Goal: Navigation & Orientation: Find specific page/section

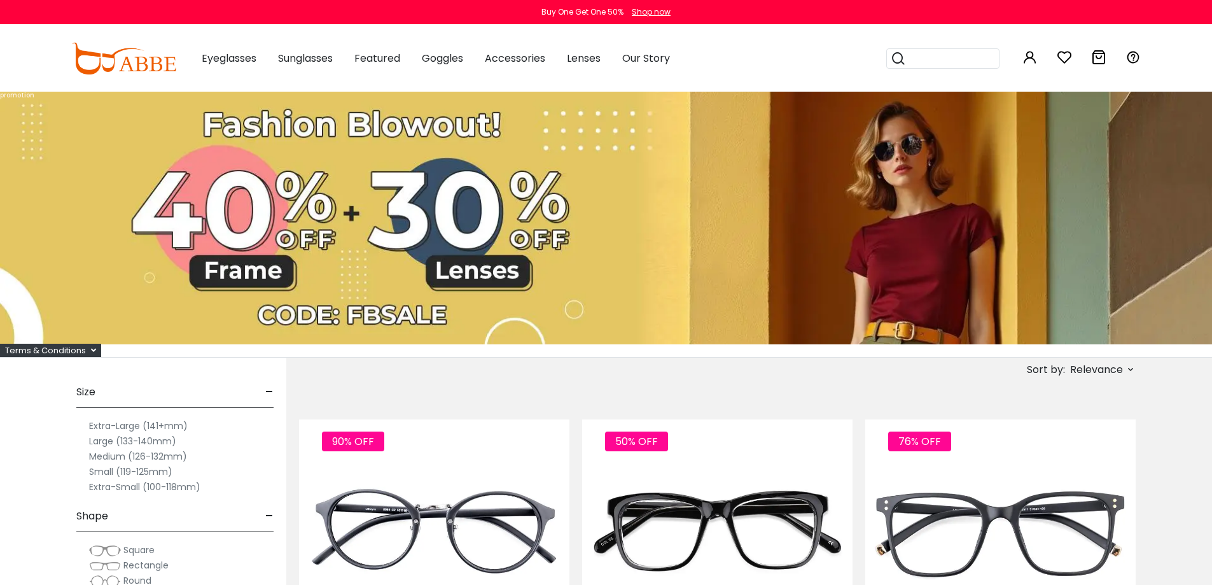
click at [277, 277] on img at bounding box center [606, 218] width 1212 height 253
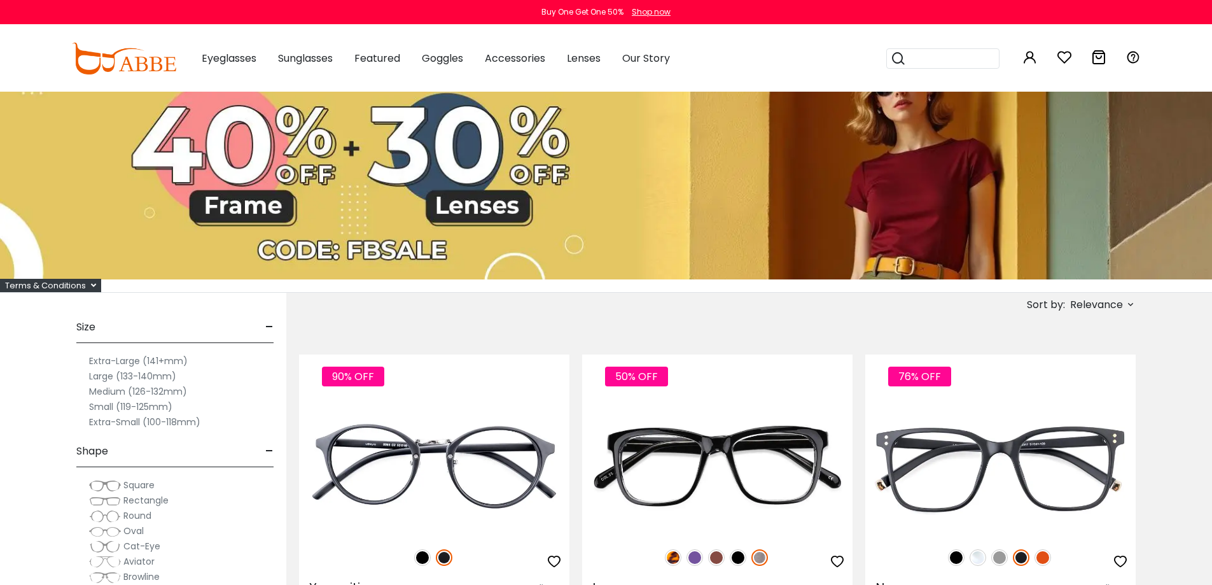
scroll to position [64, 0]
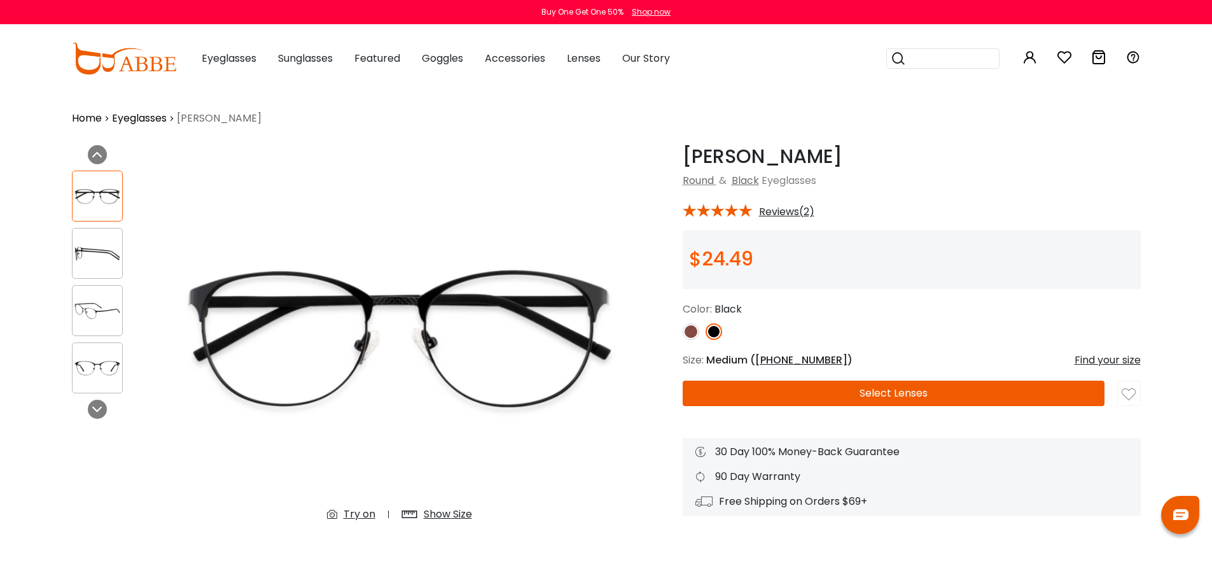
click at [692, 329] on img at bounding box center [691, 331] width 17 height 17
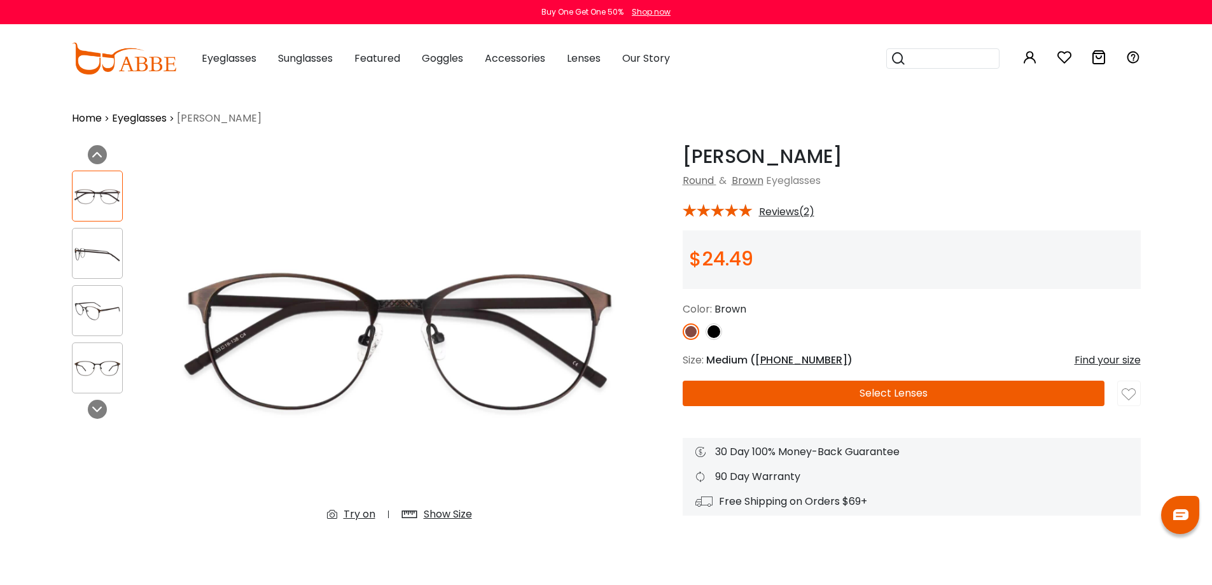
click at [116, 366] on img at bounding box center [98, 368] width 50 height 25
